Goal: Information Seeking & Learning: Learn about a topic

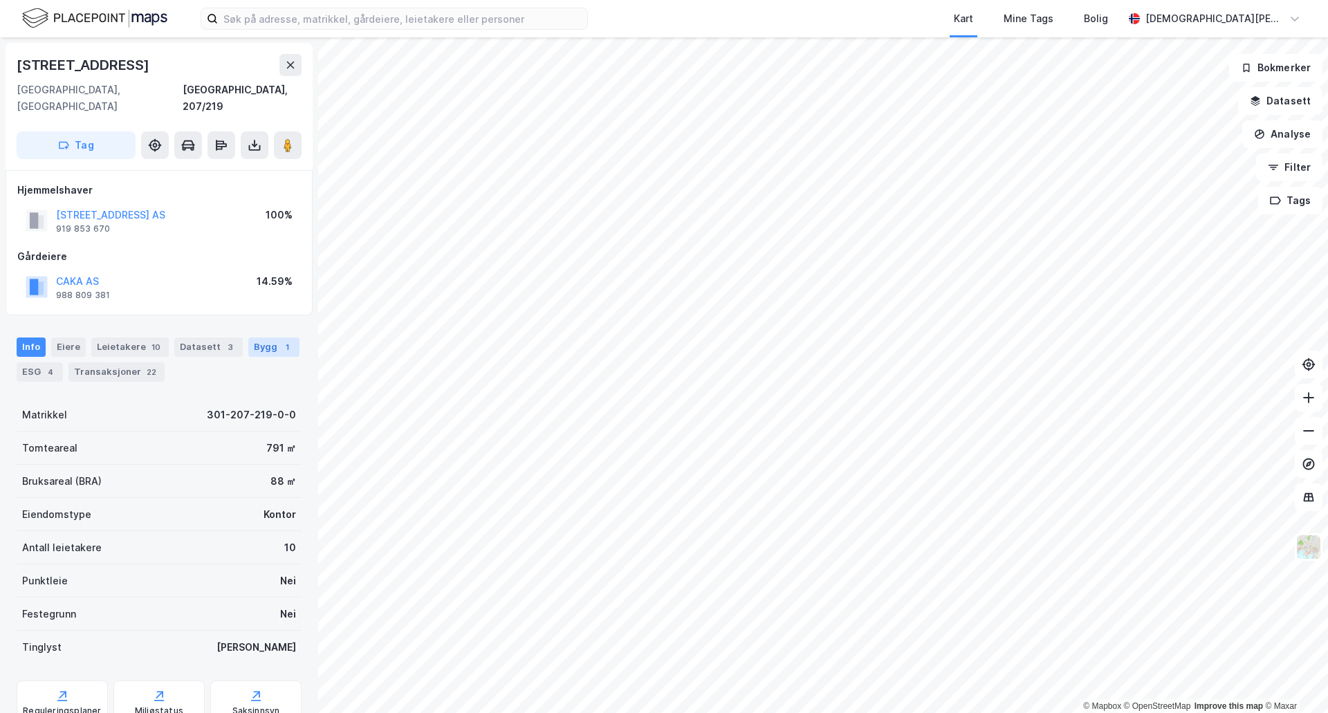
click at [262, 338] on div "Bygg 1" at bounding box center [273, 347] width 51 height 19
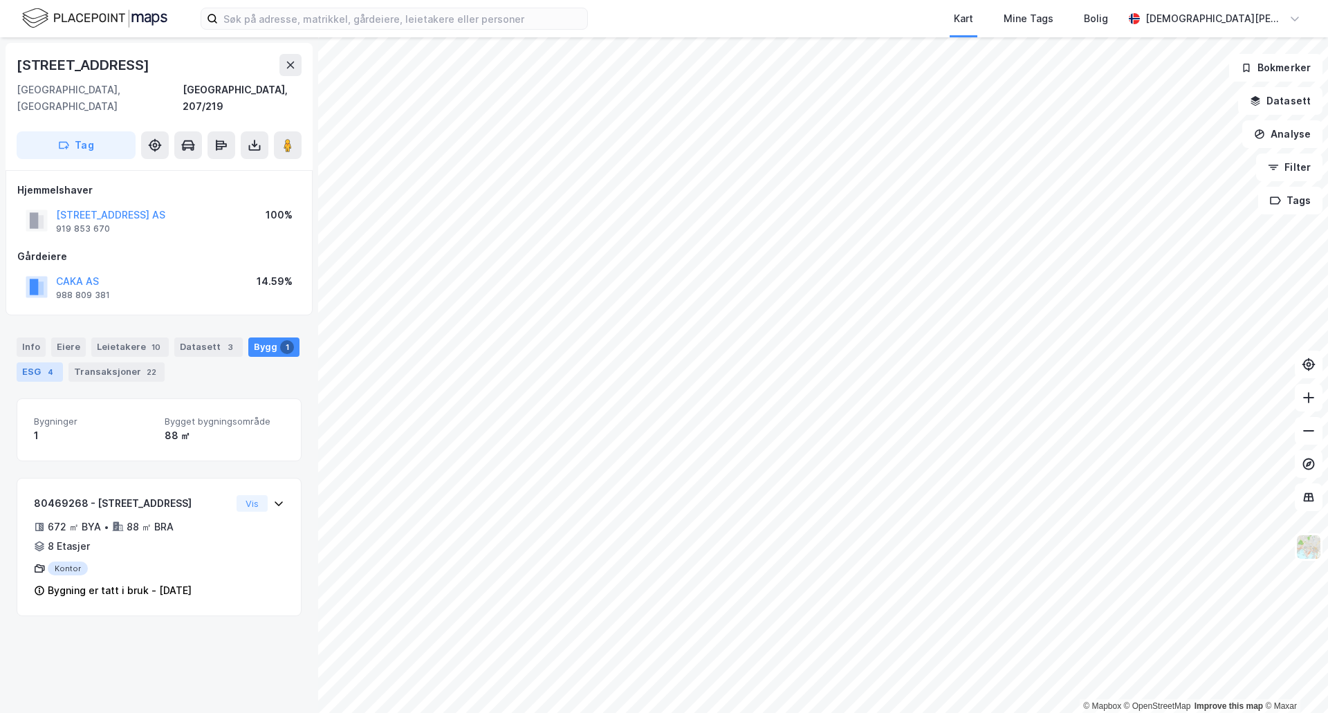
click at [41, 363] on div "ESG 4" at bounding box center [40, 372] width 46 height 19
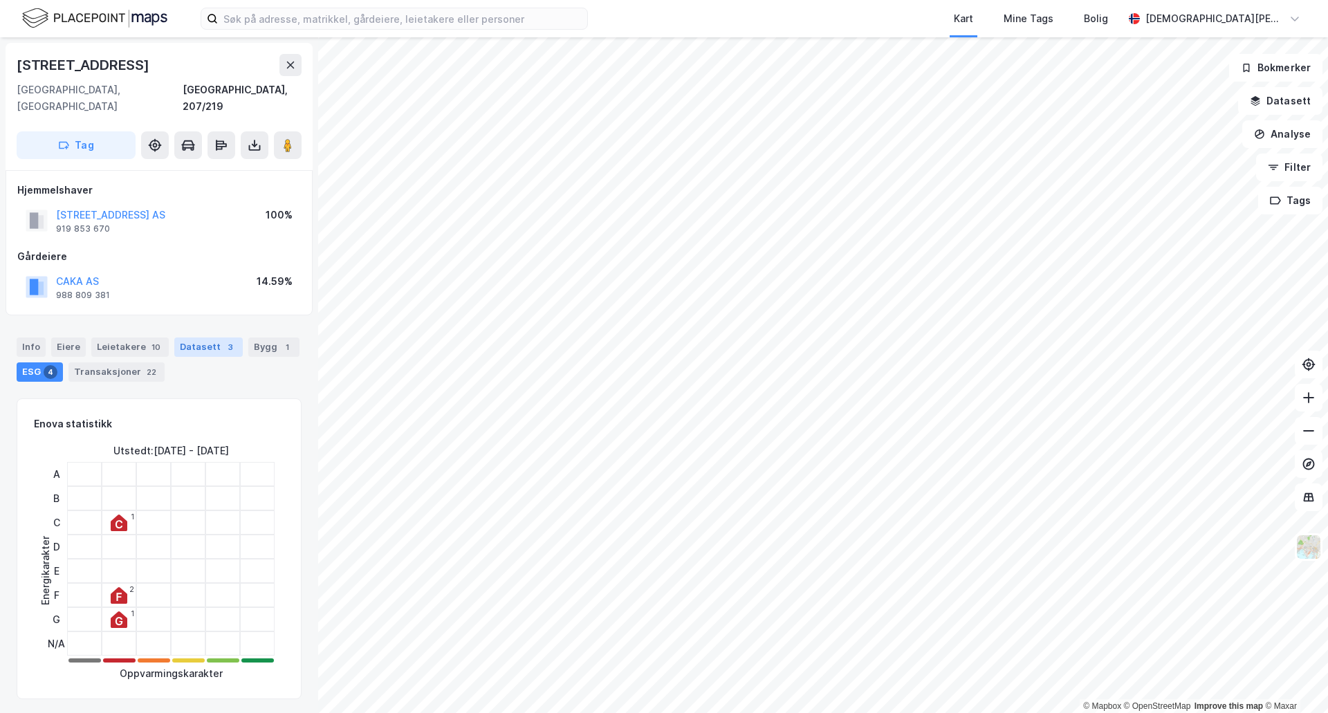
click at [194, 338] on div "Datasett 3" at bounding box center [208, 347] width 68 height 19
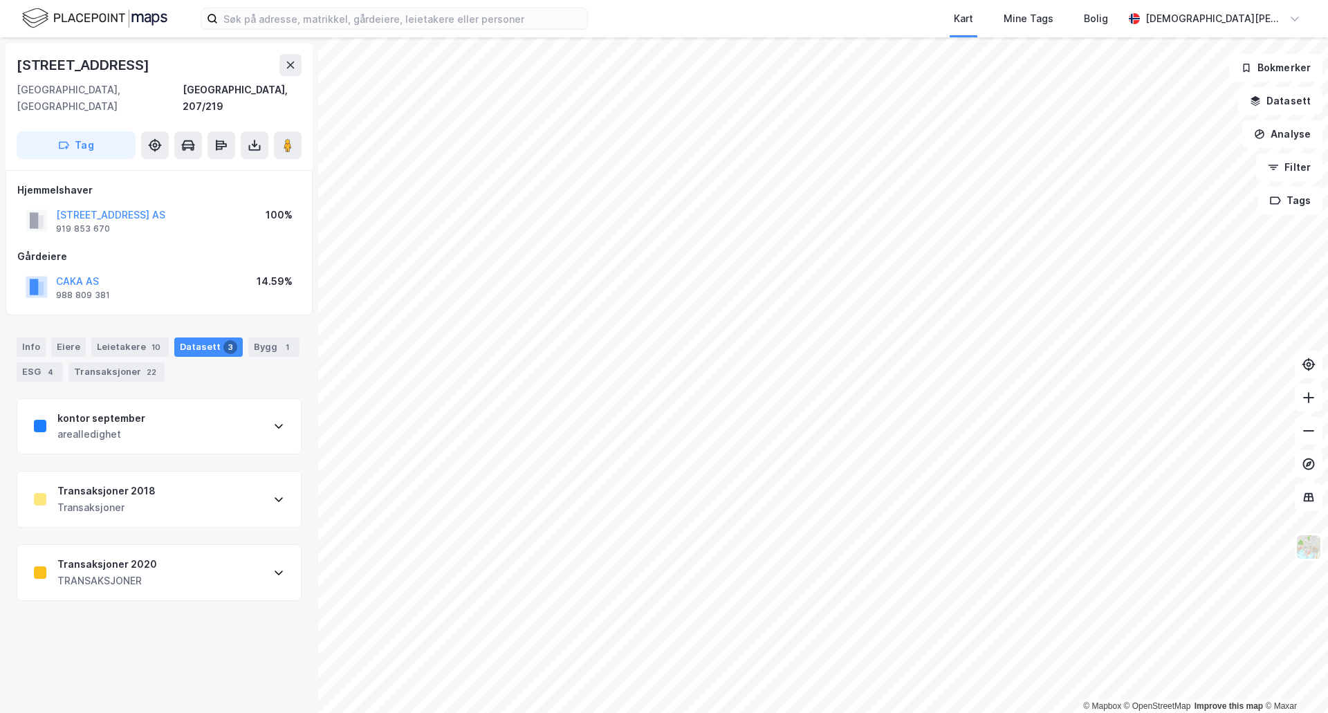
click at [215, 565] on div "Transaksjoner 2020 TRANSAKSJONER" at bounding box center [159, 572] width 284 height 55
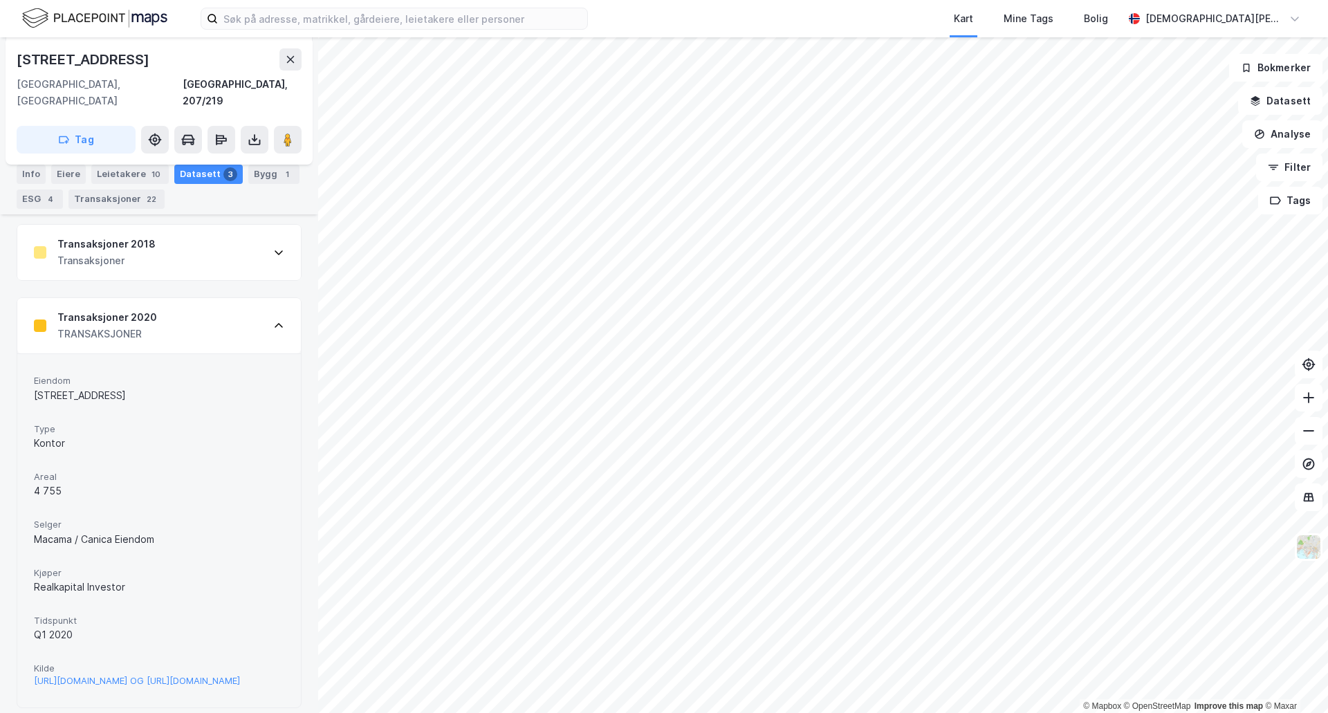
scroll to position [291, 0]
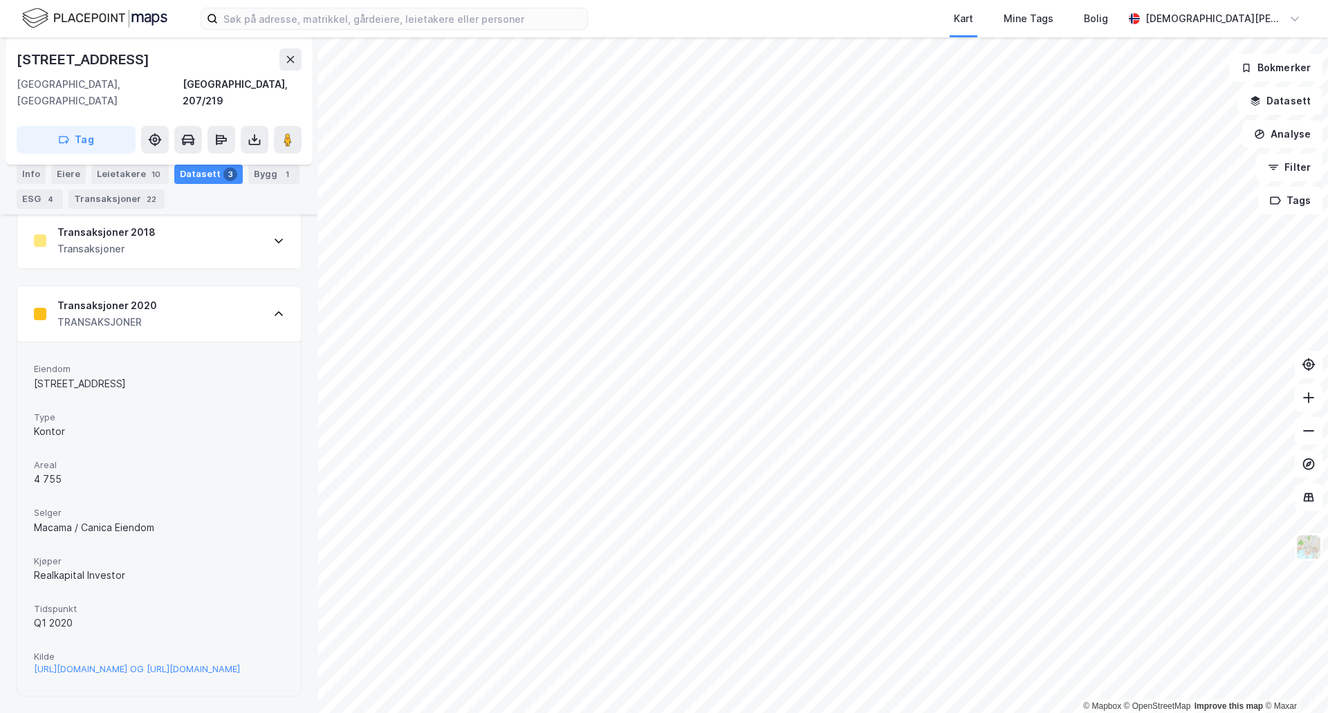
click at [140, 520] on div "Macama / Canica Eiendom" at bounding box center [159, 528] width 250 height 17
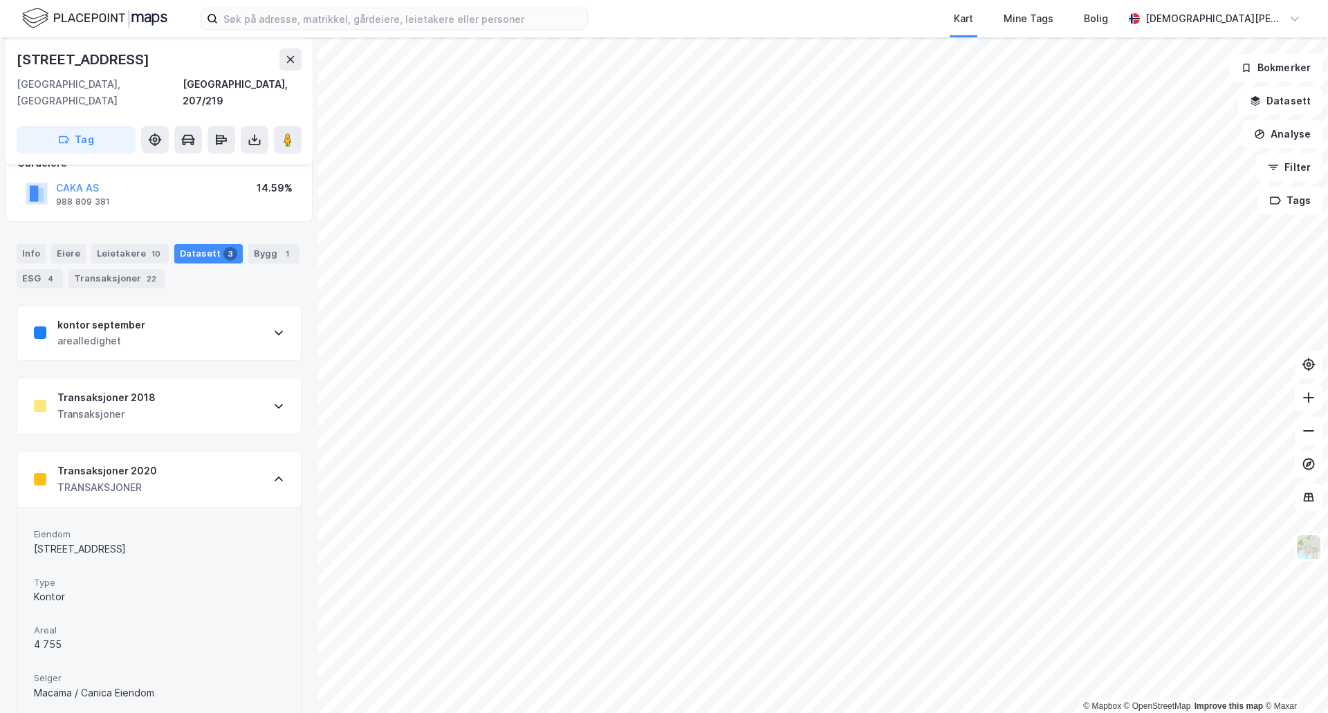
scroll to position [60, 0]
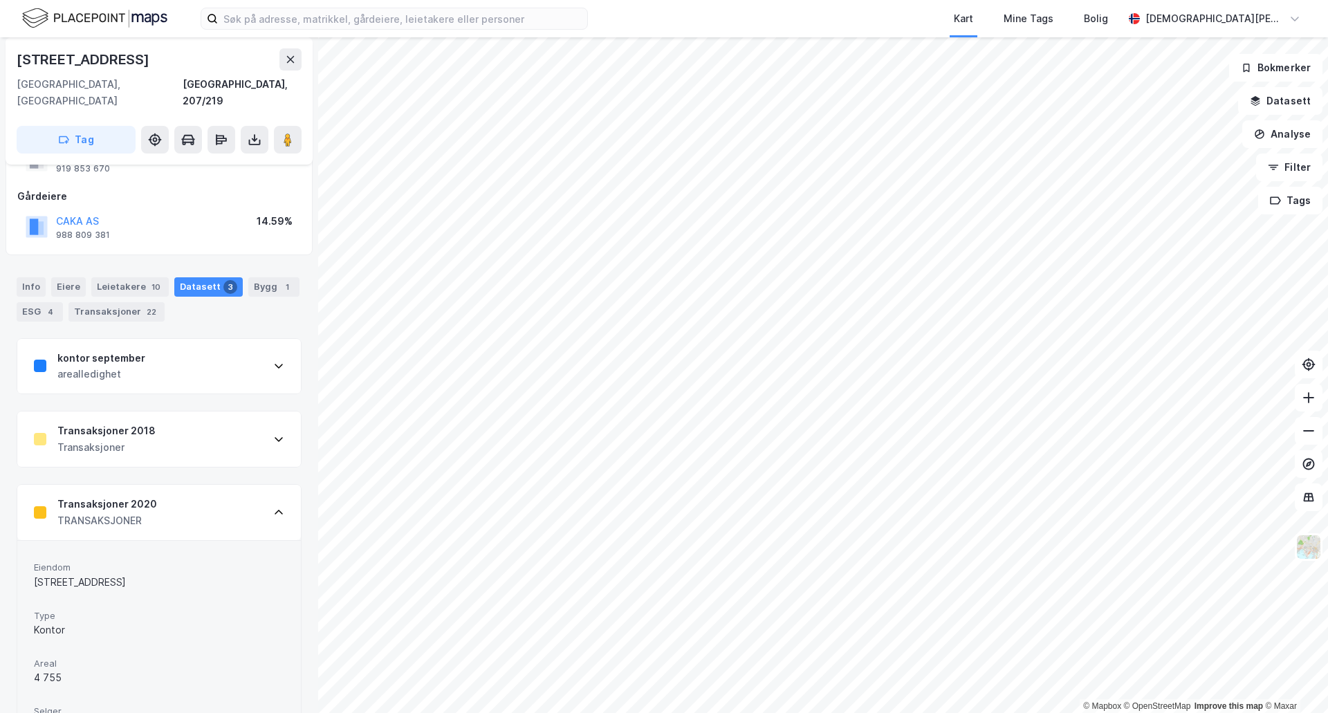
click at [220, 423] on div "Transaksjoner 2018 Transaksjoner" at bounding box center [159, 439] width 284 height 55
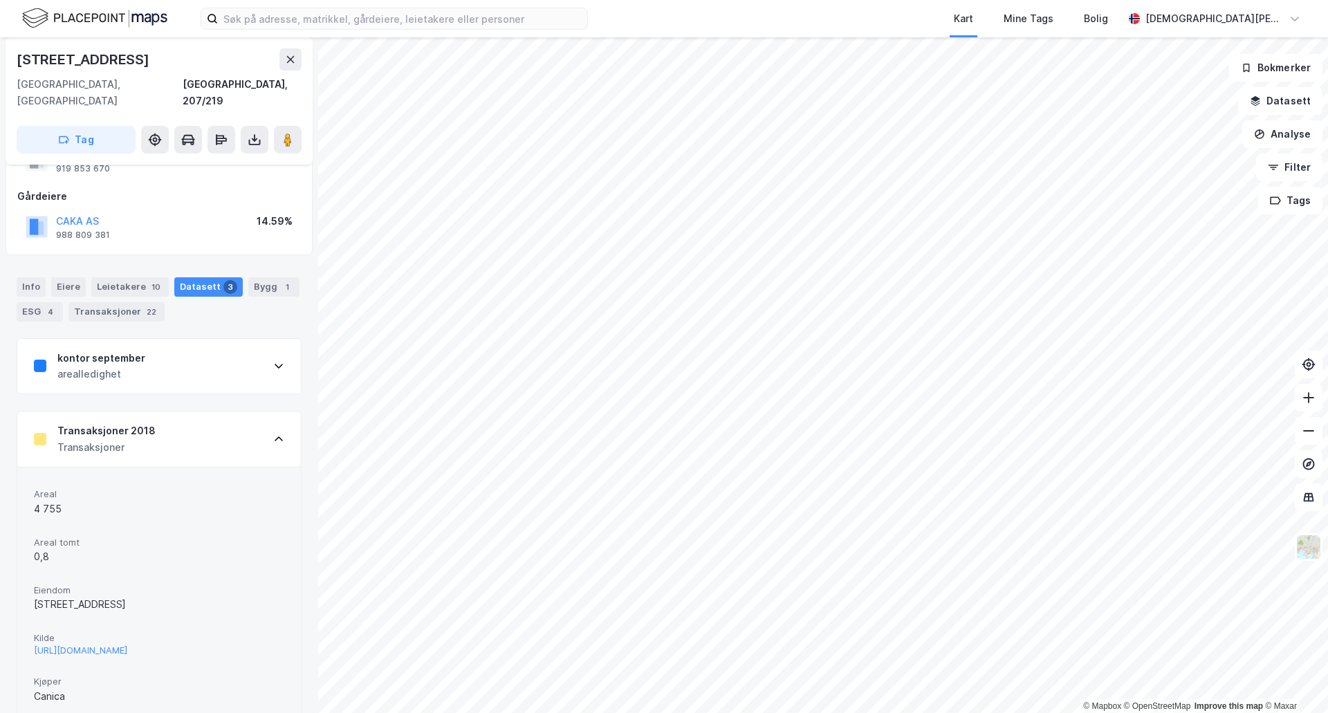
click at [221, 414] on div "Transaksjoner 2018 Transaksjoner" at bounding box center [159, 439] width 284 height 55
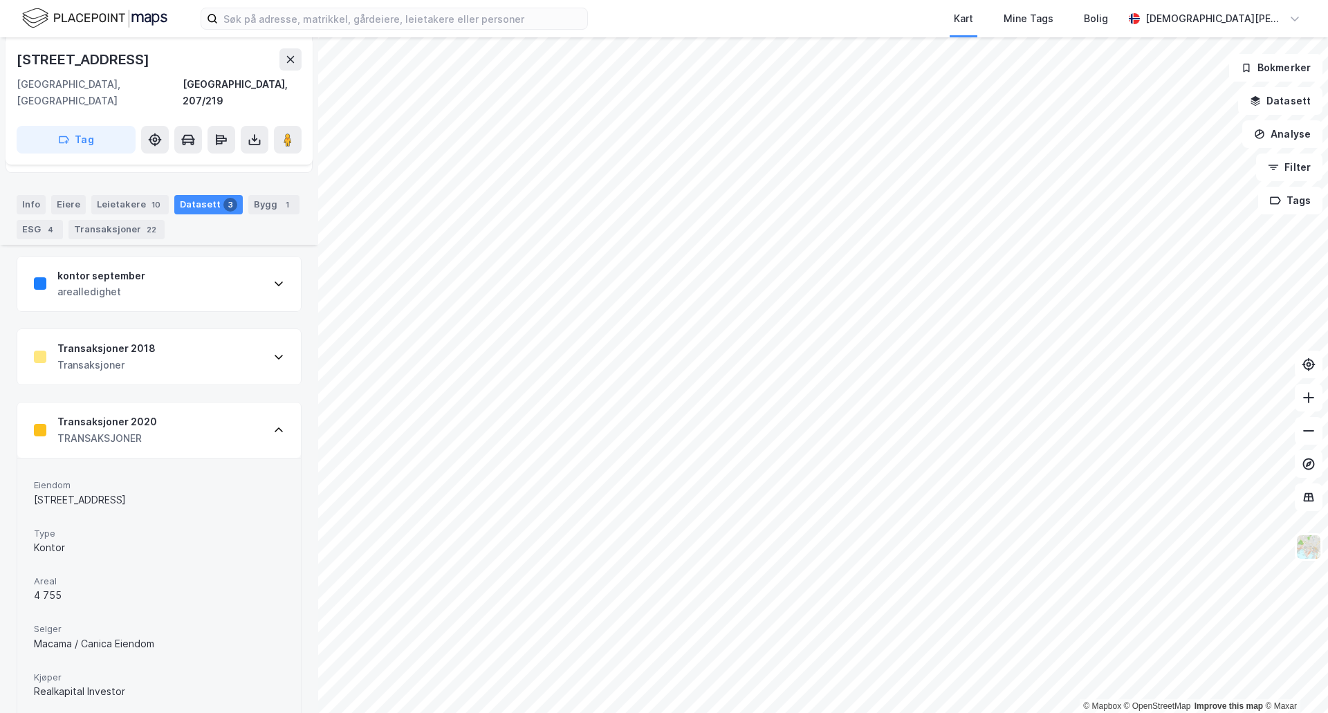
scroll to position [175, 0]
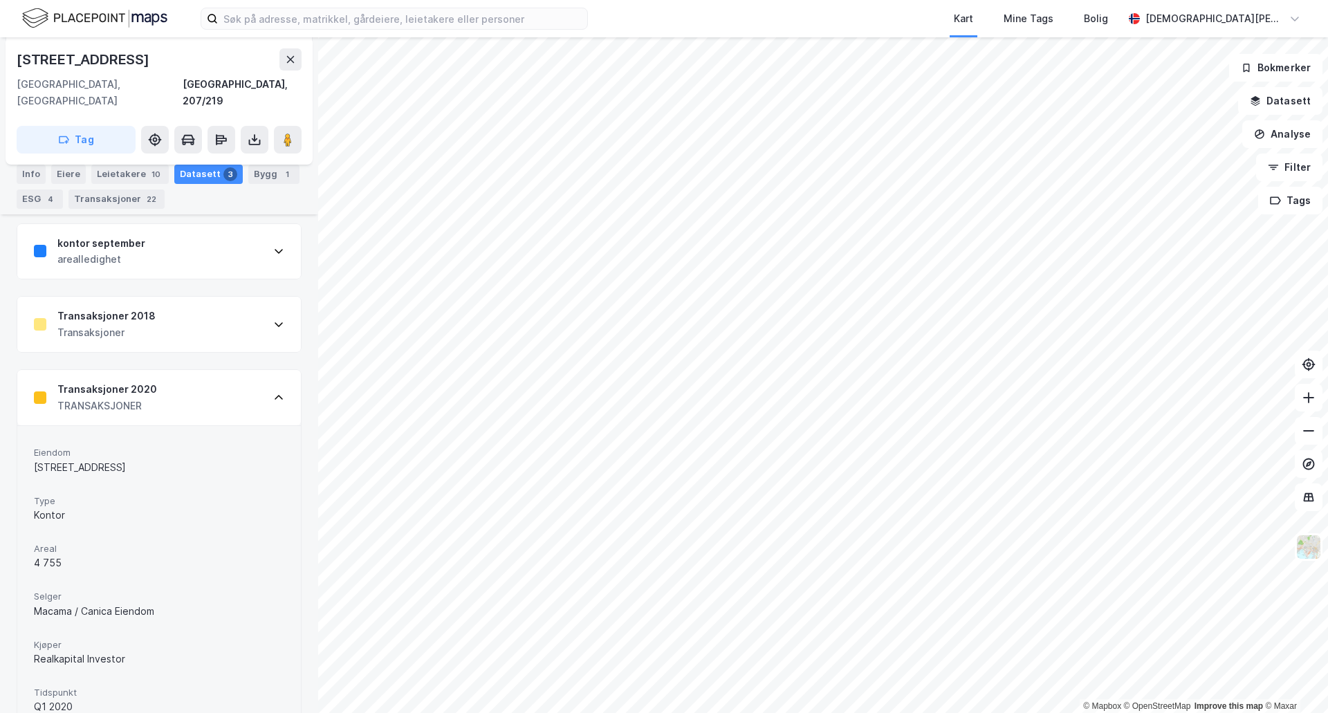
click at [228, 383] on div "Transaksjoner 2020 TRANSAKSJONER" at bounding box center [159, 397] width 284 height 55
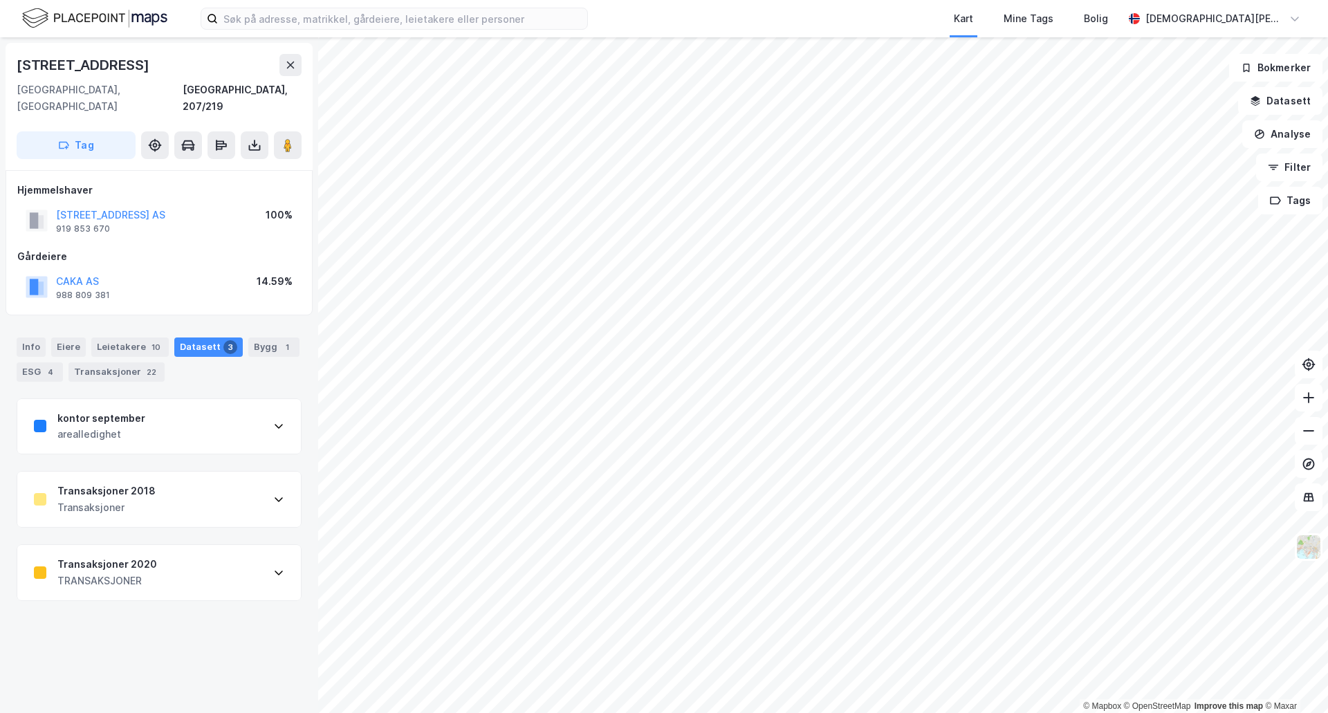
scroll to position [0, 0]
click at [194, 569] on div "Transaksjoner 2020 TRANSAKSJONER" at bounding box center [159, 572] width 284 height 55
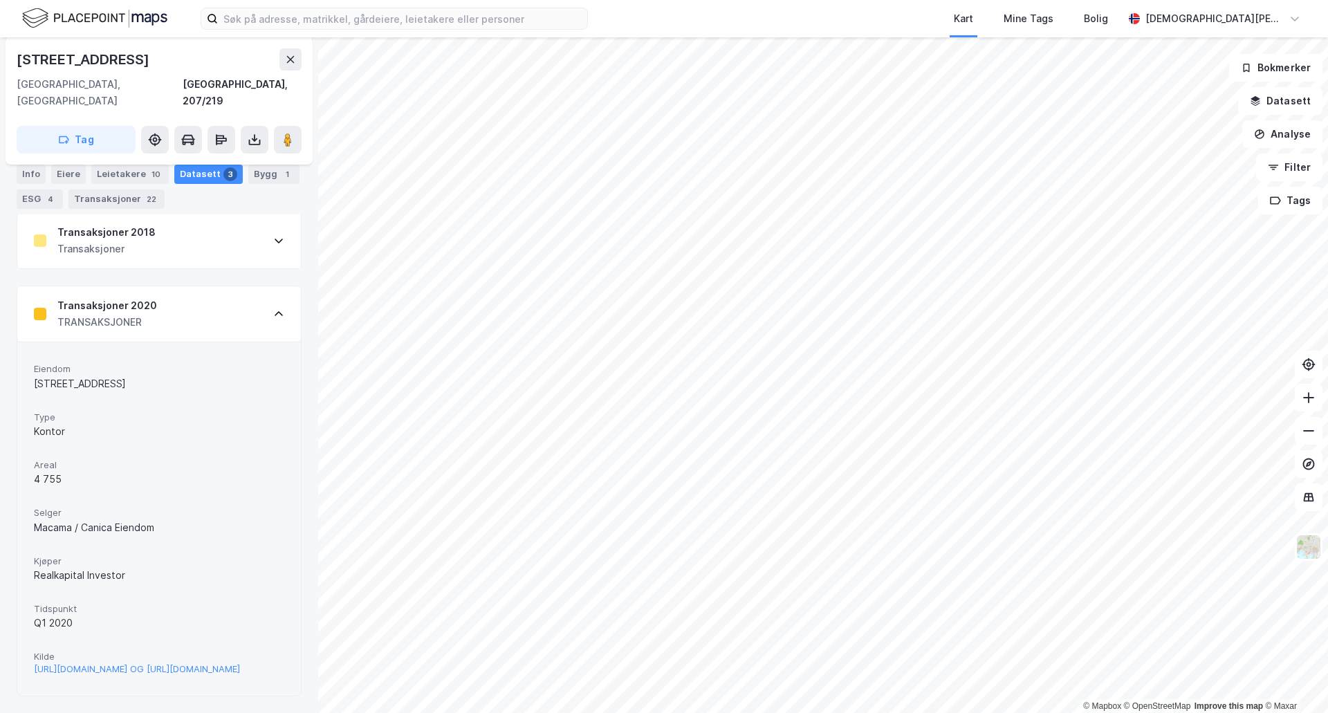
scroll to position [291, 0]
click at [147, 663] on div "[URL][DOMAIN_NAME] OG [URL][DOMAIN_NAME]" at bounding box center [137, 669] width 206 height 12
click at [214, 286] on div "Transaksjoner 2020 TRANSAKSJONER" at bounding box center [159, 313] width 284 height 55
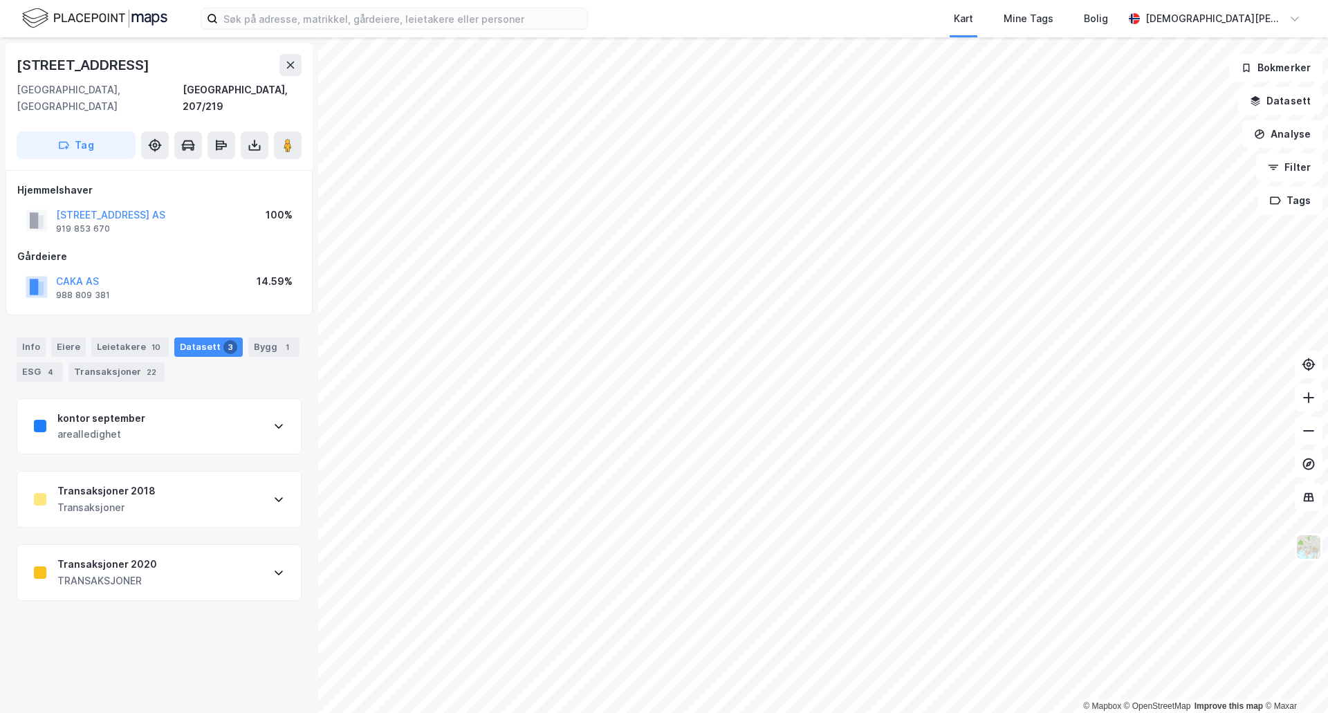
click at [200, 432] on div "kontor september arealledighet" at bounding box center [159, 426] width 284 height 55
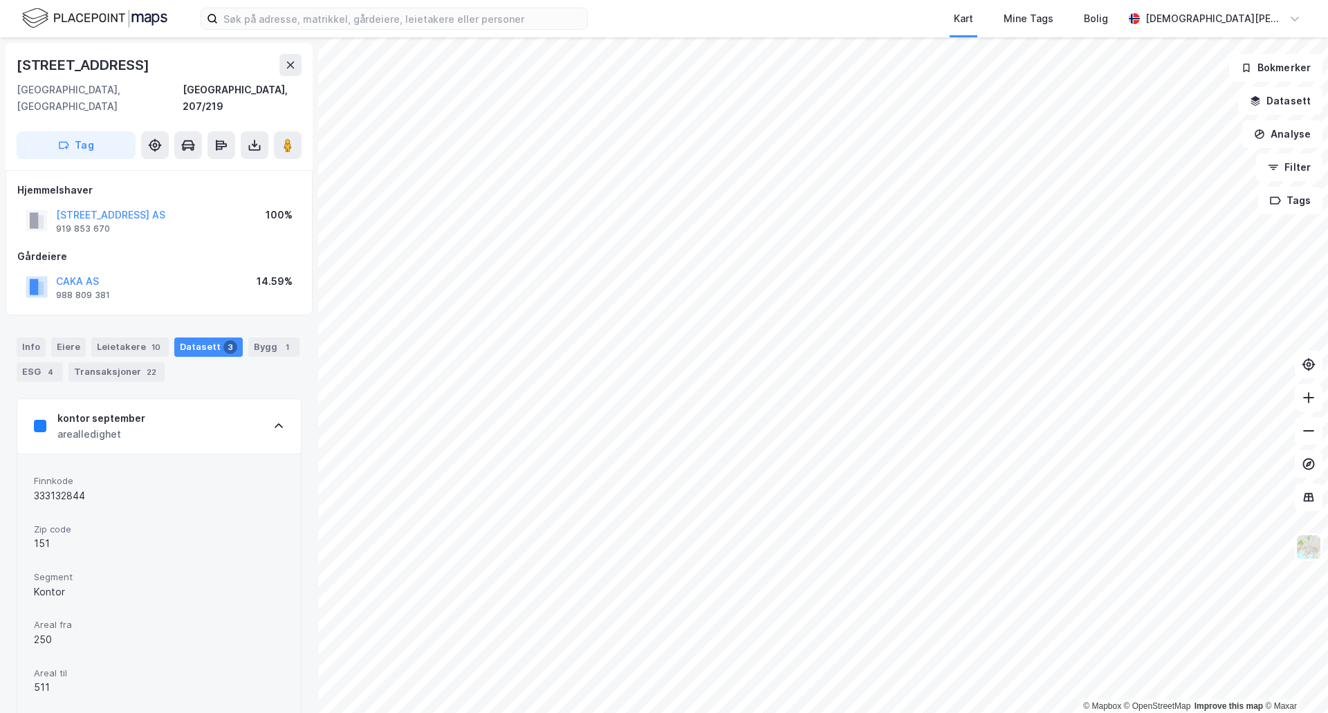
click at [196, 417] on div "kontor september arealledighet" at bounding box center [159, 426] width 284 height 55
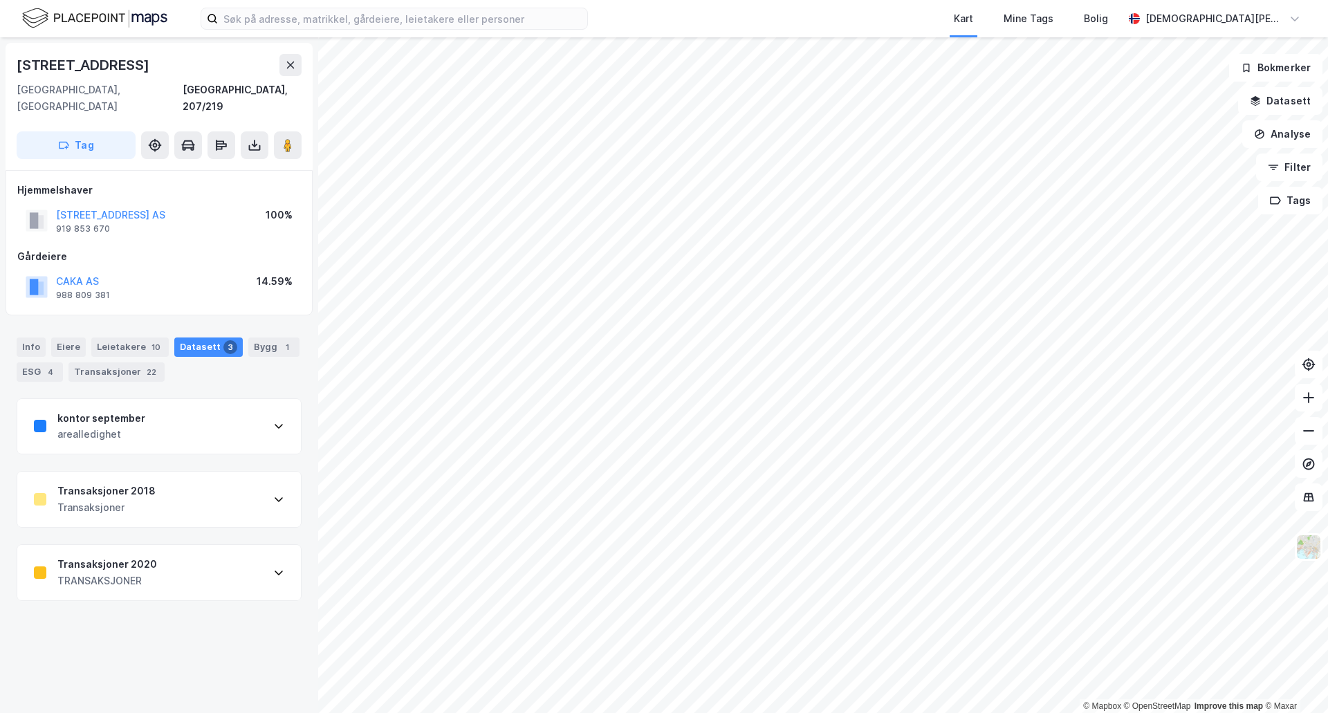
click at [197, 493] on div "Transaksjoner 2018 Transaksjoner" at bounding box center [159, 499] width 284 height 55
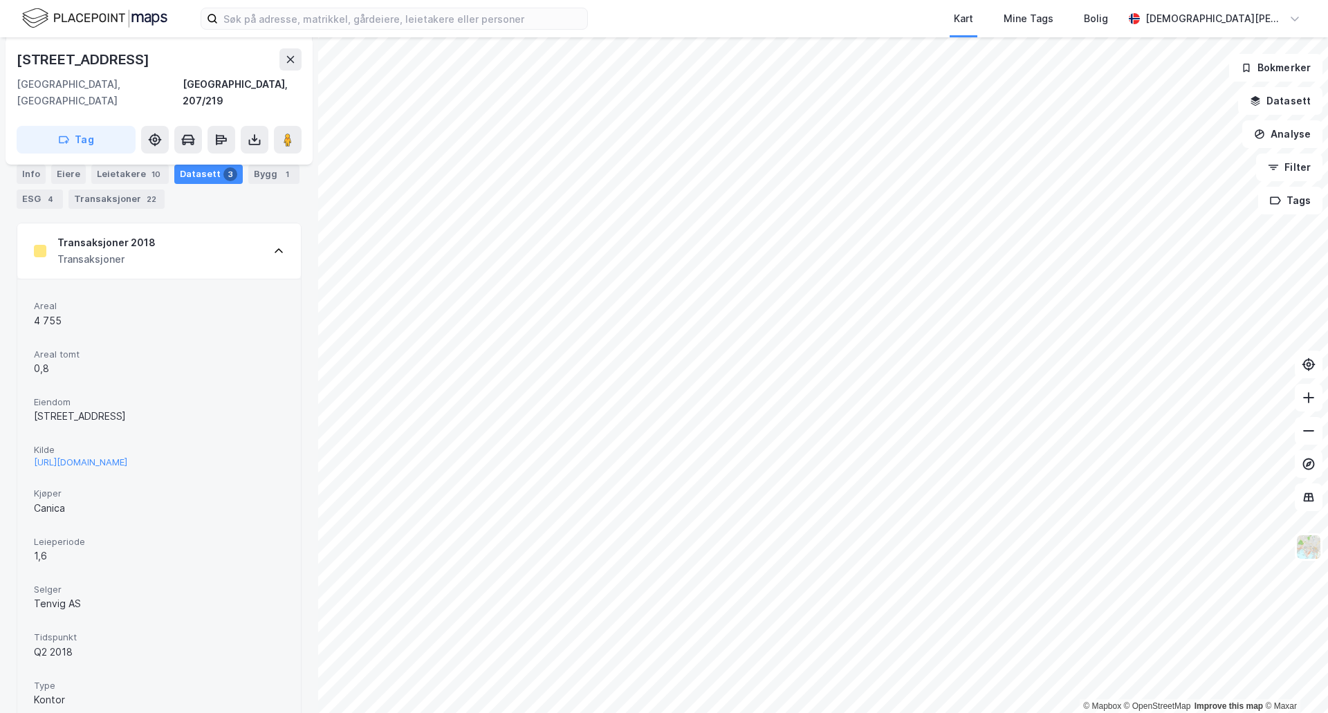
scroll to position [346, 0]
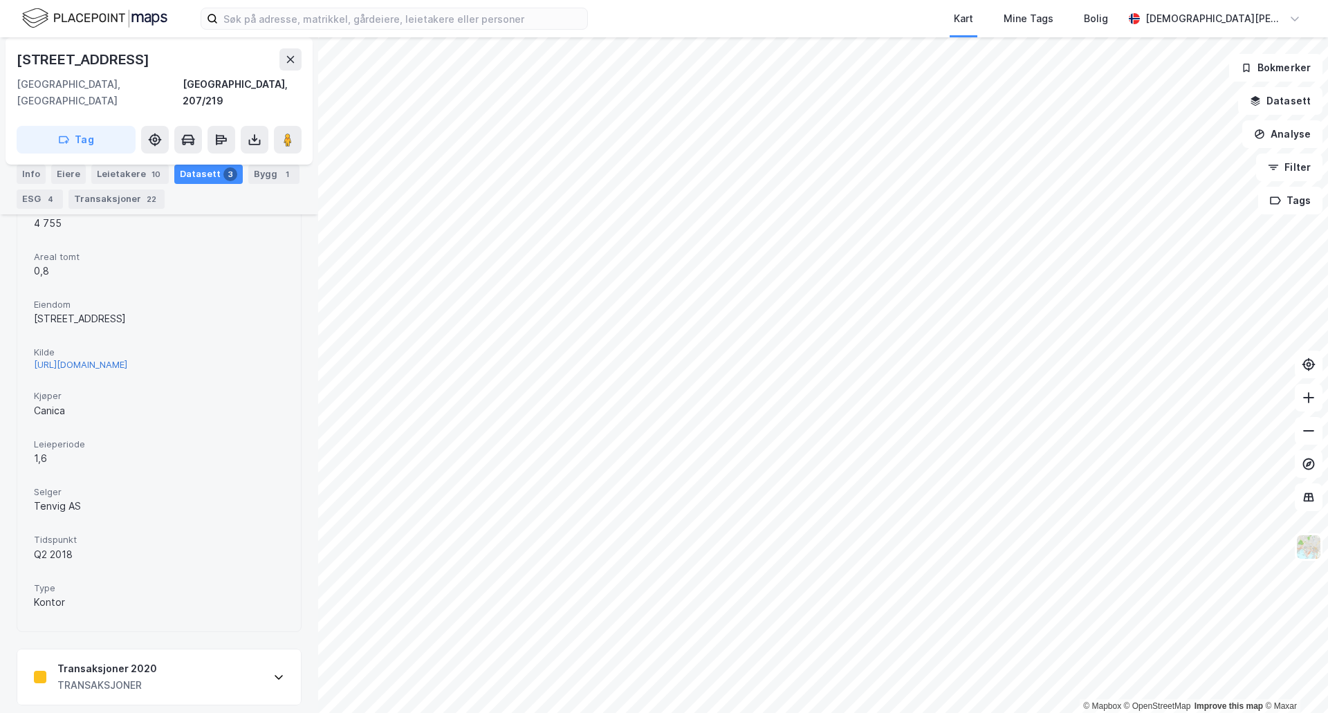
click at [127, 359] on div "[URL][DOMAIN_NAME]" at bounding box center [80, 365] width 93 height 12
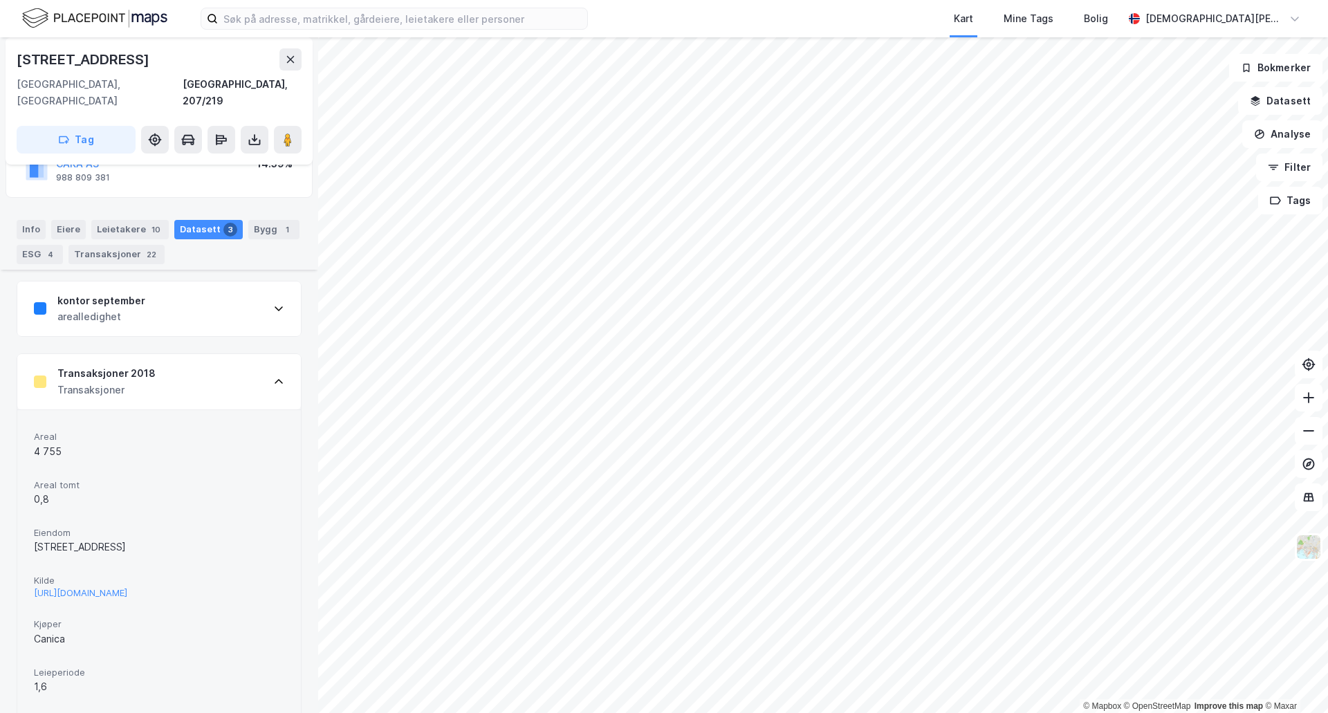
scroll to position [4, 0]
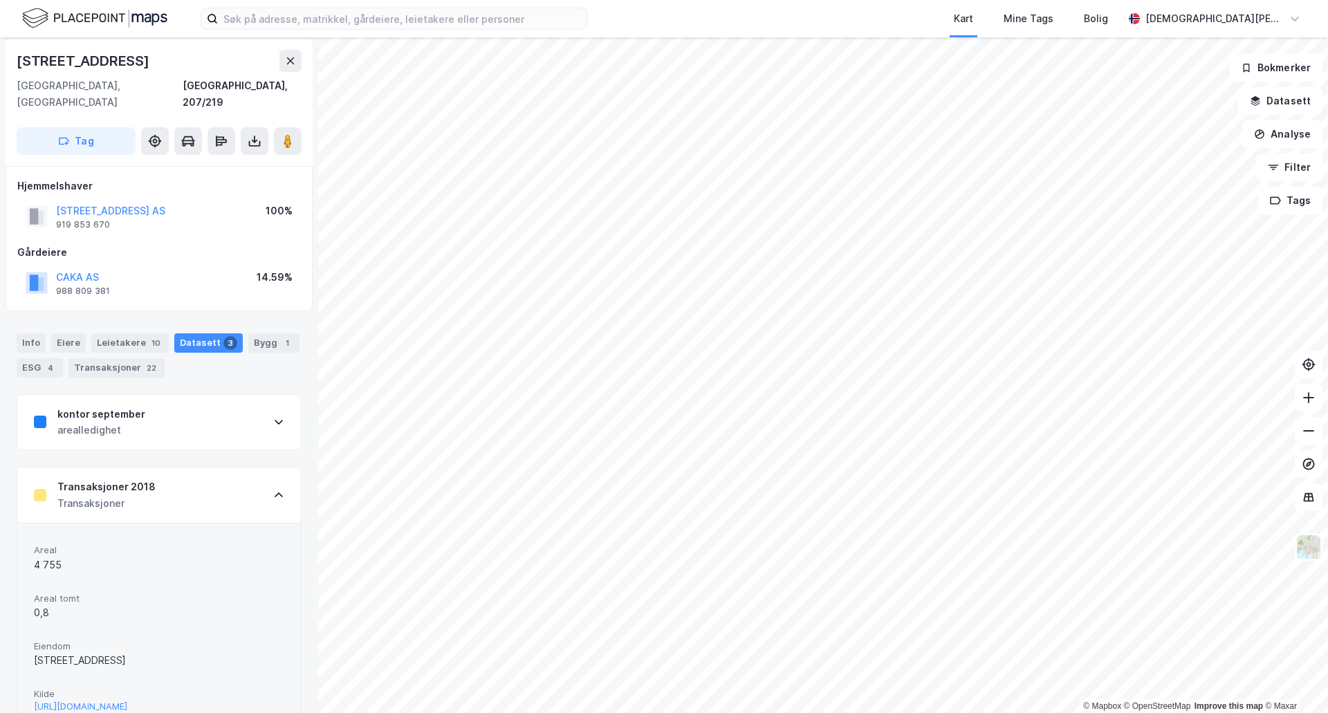
click at [272, 341] on div "Info [PERSON_NAME] 10 Datasett 3 Bygg 1 ESG 4 Transaksjoner 22" at bounding box center [159, 355] width 285 height 44
click at [268, 333] on div "Bygg 1" at bounding box center [273, 342] width 51 height 19
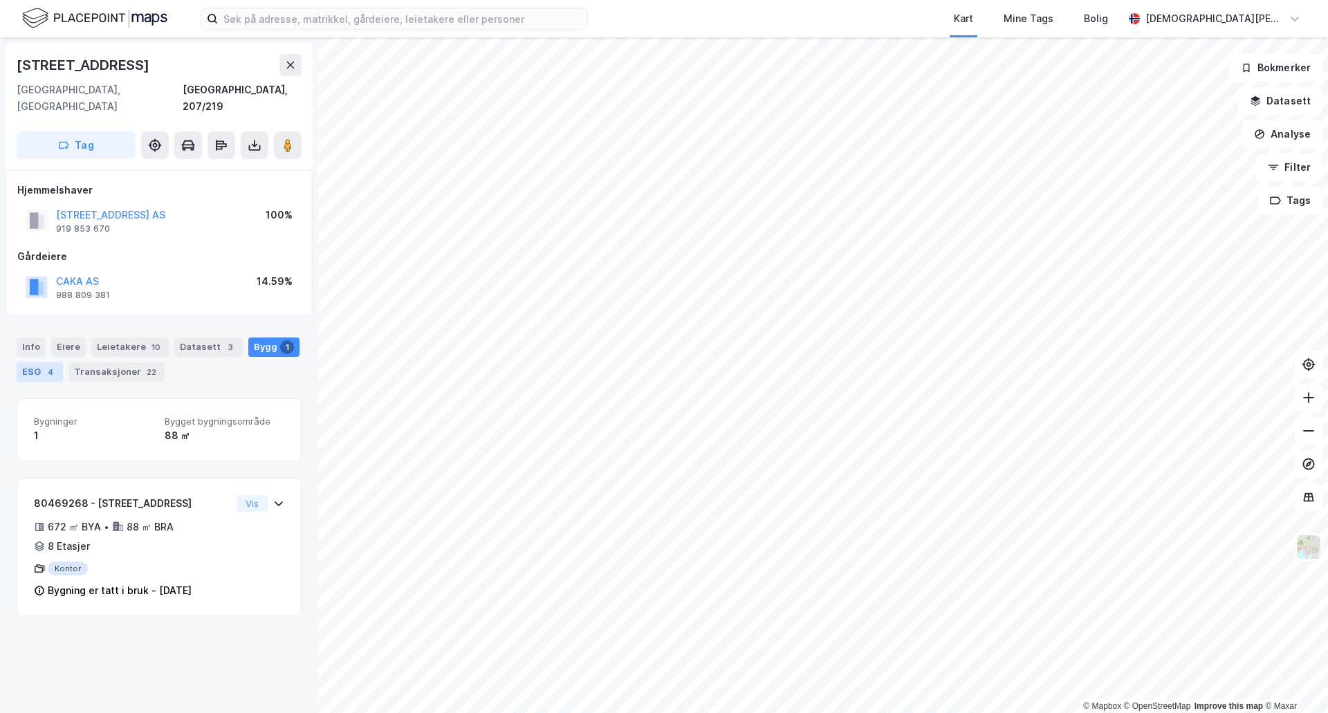
click at [44, 365] on div "4" at bounding box center [51, 372] width 14 height 14
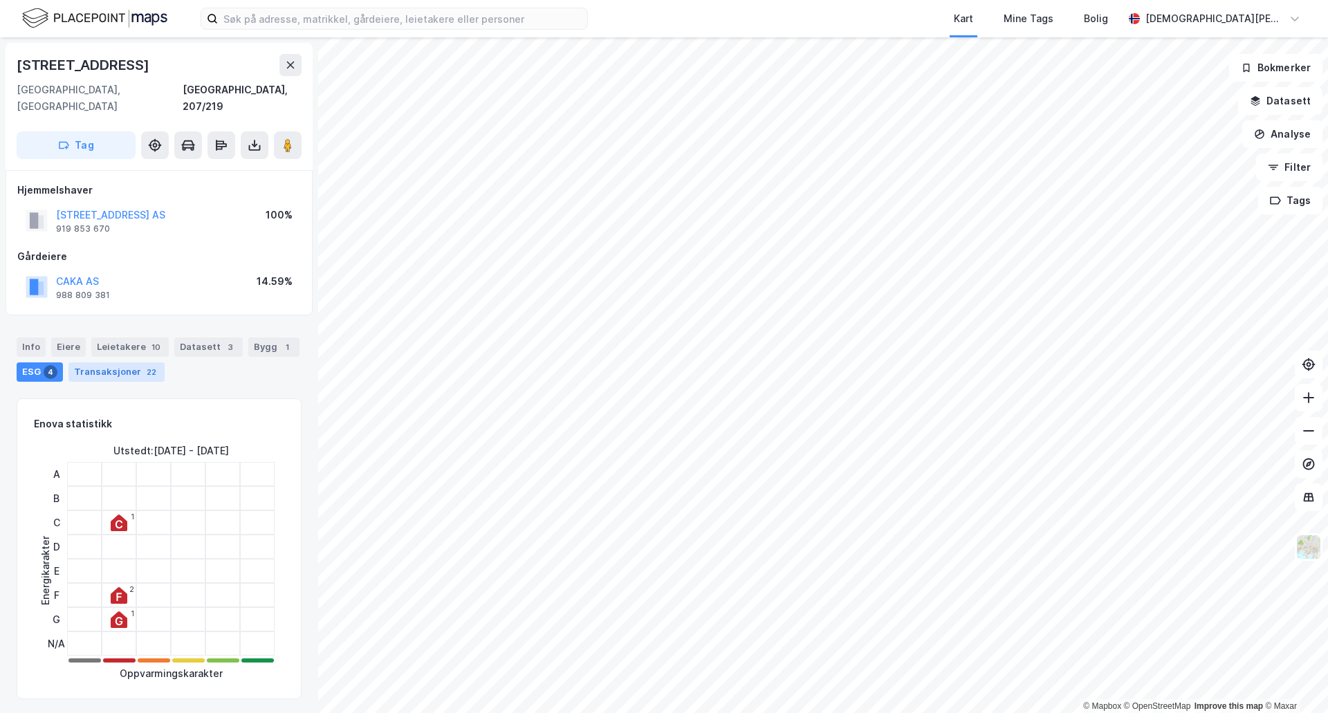
click at [116, 363] on div "Transaksjoner 22" at bounding box center [116, 372] width 96 height 19
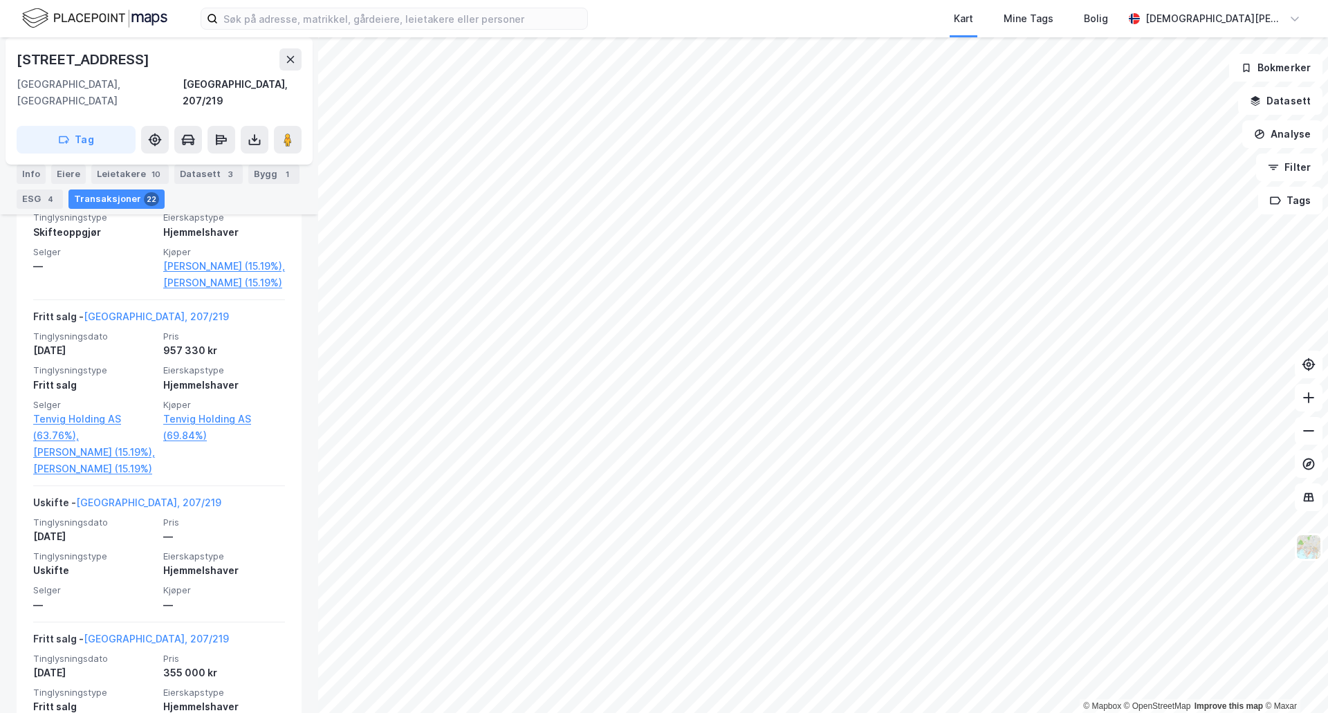
scroll to position [2191, 0]
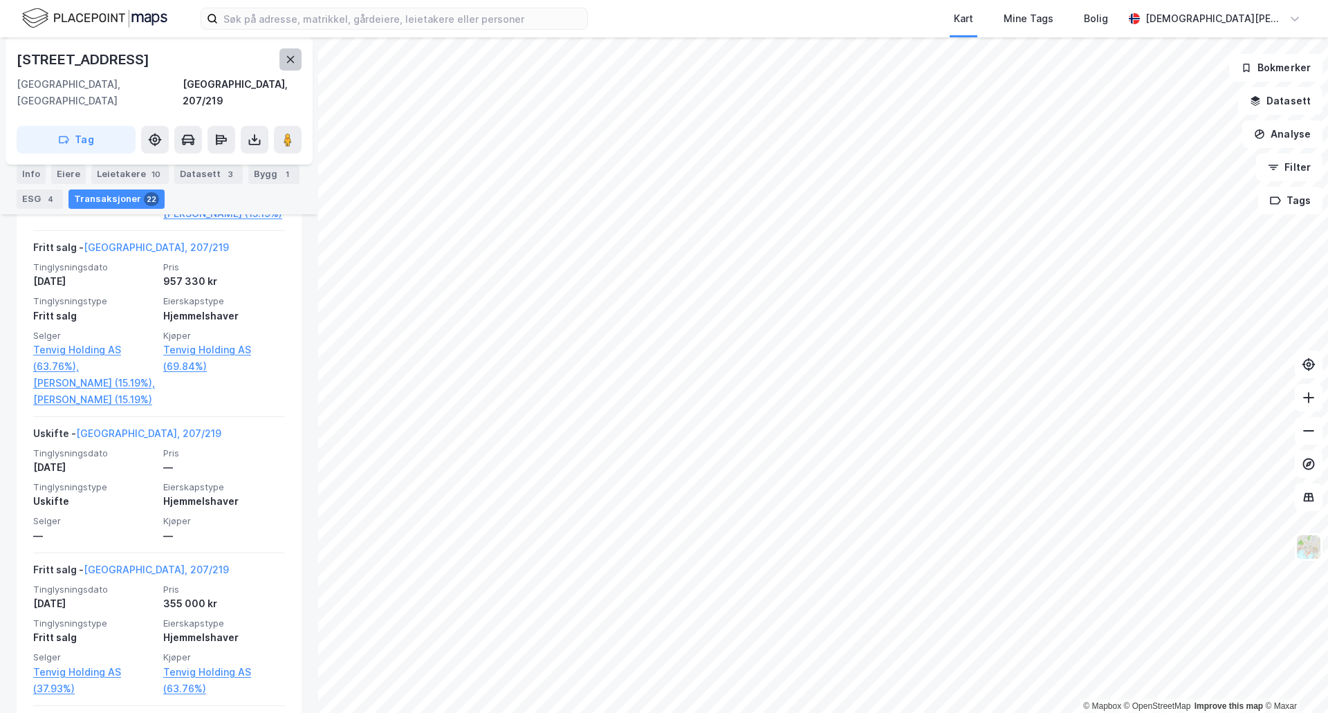
click at [292, 59] on icon at bounding box center [291, 59] width 8 height 7
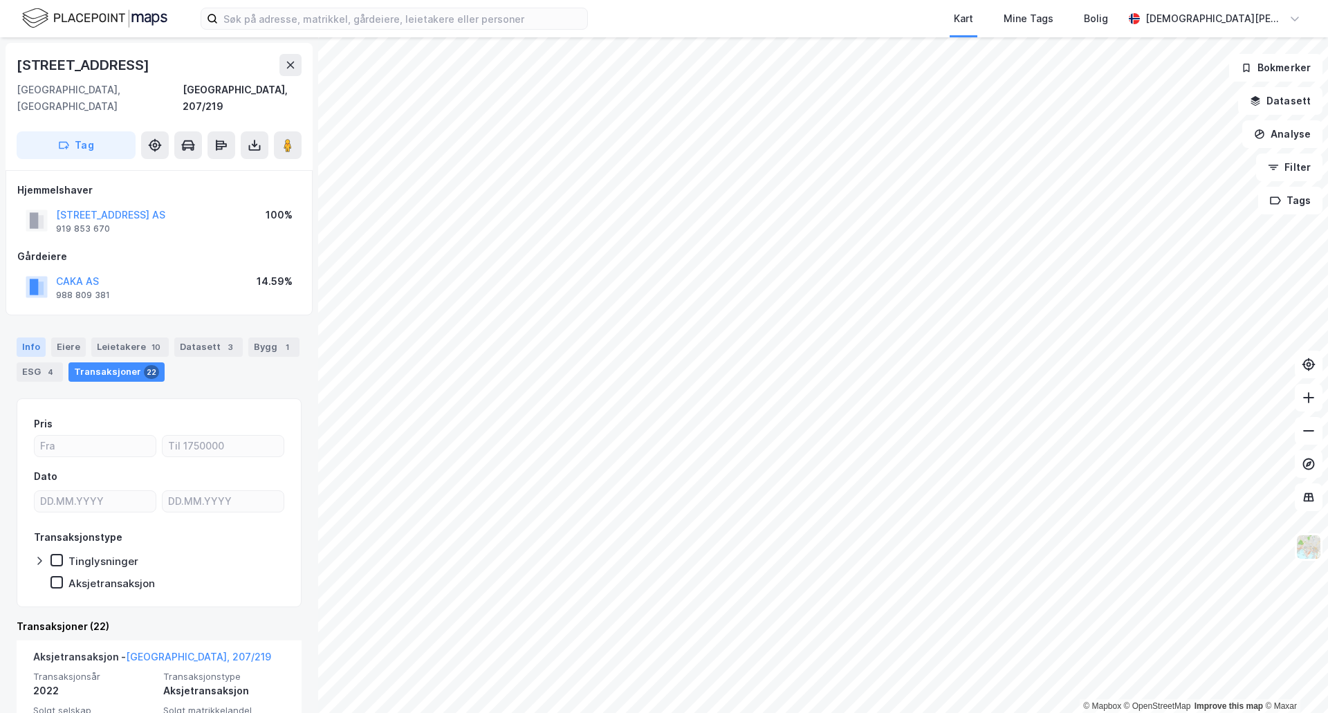
click at [39, 338] on div "Info" at bounding box center [31, 347] width 29 height 19
